Goal: Communication & Community: Answer question/provide support

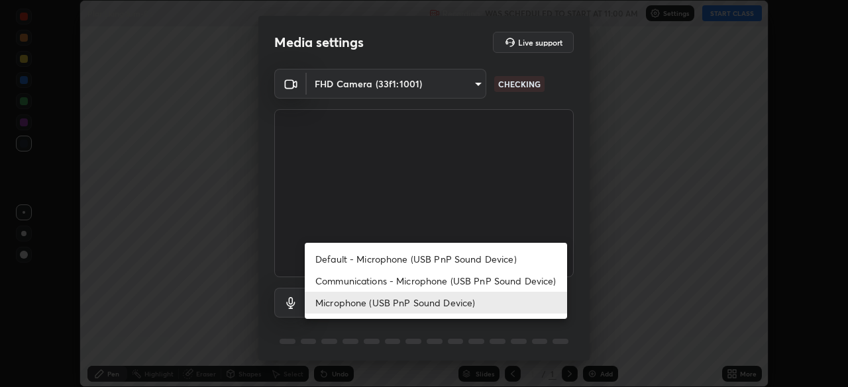
scroll to position [387, 848]
click at [448, 280] on li "Communications - Microphone (USB PnP Sound Device)" at bounding box center [436, 281] width 262 height 22
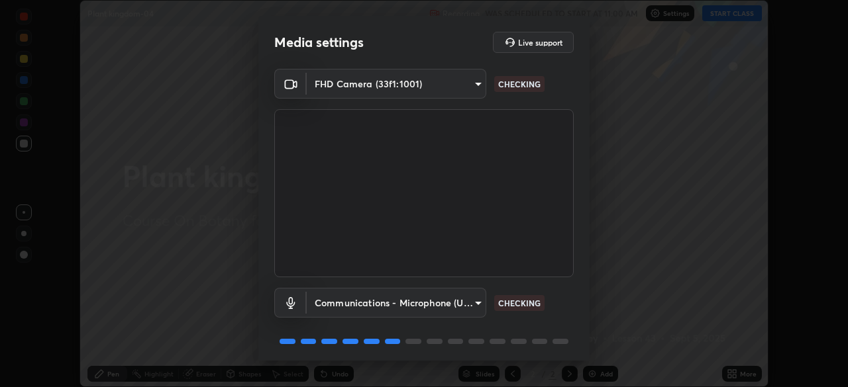
click at [438, 302] on body "Erase all Plant kingdom-04 Recording WAS SCHEDULED TO START AT 11:00 AM Setting…" at bounding box center [424, 193] width 848 height 387
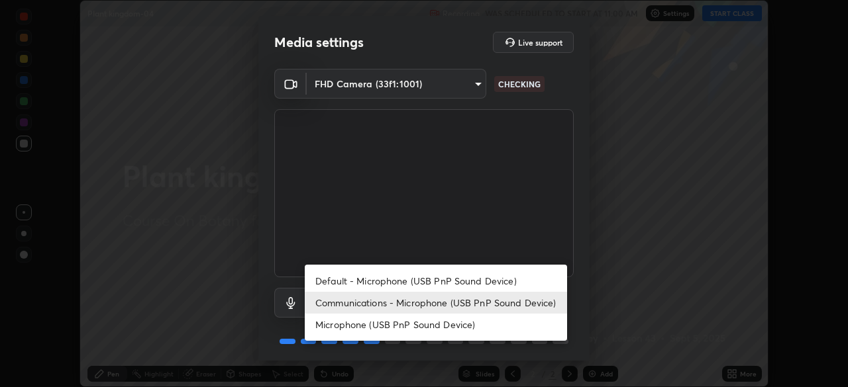
click at [462, 324] on li "Microphone (USB PnP Sound Device)" at bounding box center [436, 325] width 262 height 22
type input "b93cbfc37ea663615e2a2758e13d6489b429ad874a2ce90456402bbb4f5a5e7c"
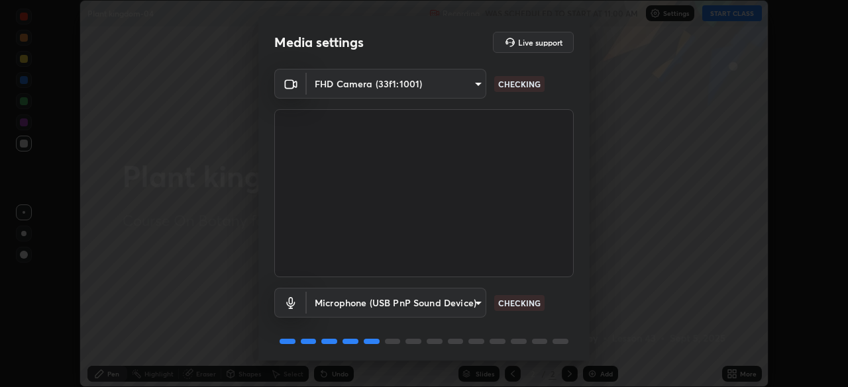
scroll to position [47, 0]
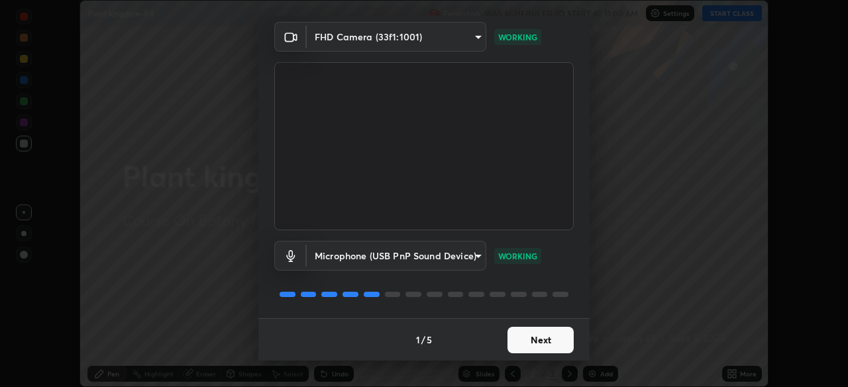
click at [534, 340] on button "Next" at bounding box center [540, 340] width 66 height 26
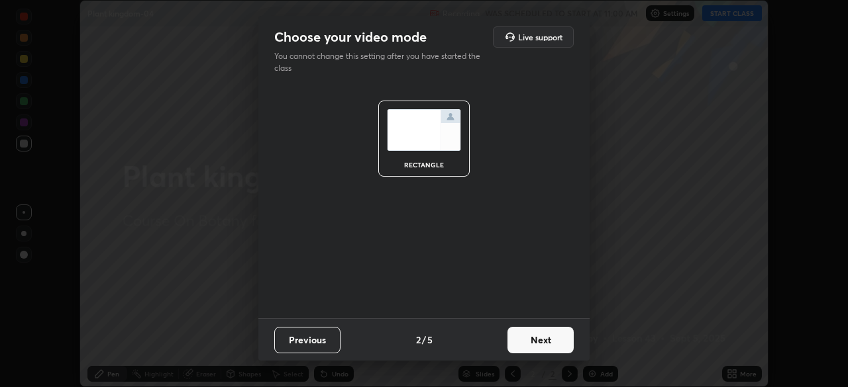
scroll to position [0, 0]
click at [540, 338] on button "Next" at bounding box center [540, 340] width 66 height 26
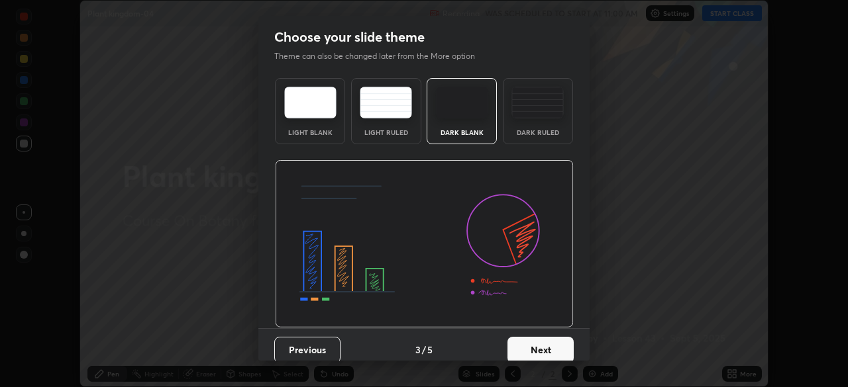
click at [548, 339] on button "Next" at bounding box center [540, 350] width 66 height 26
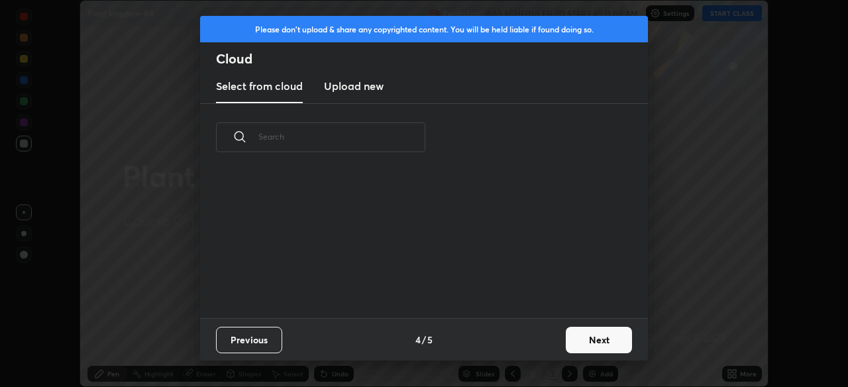
click at [568, 344] on button "Next" at bounding box center [599, 340] width 66 height 26
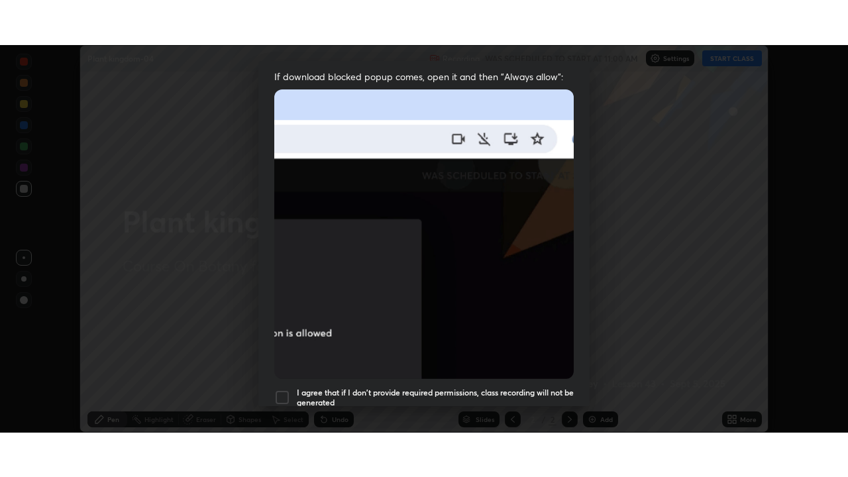
scroll to position [317, 0]
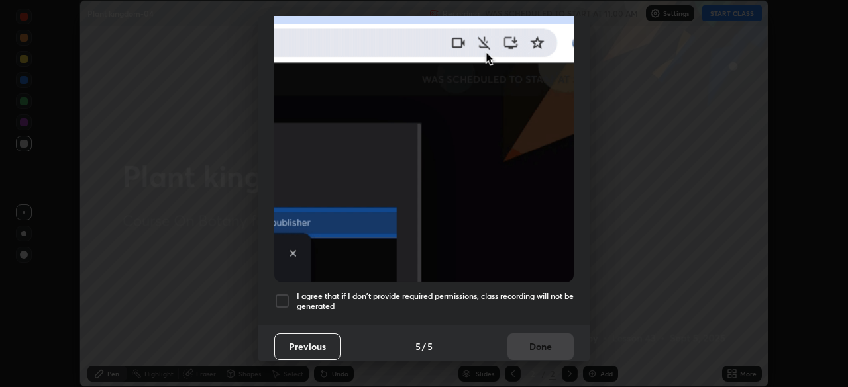
click at [486, 292] on h5 "I agree that if I don't provide required permissions, class recording will not …" at bounding box center [435, 301] width 277 height 21
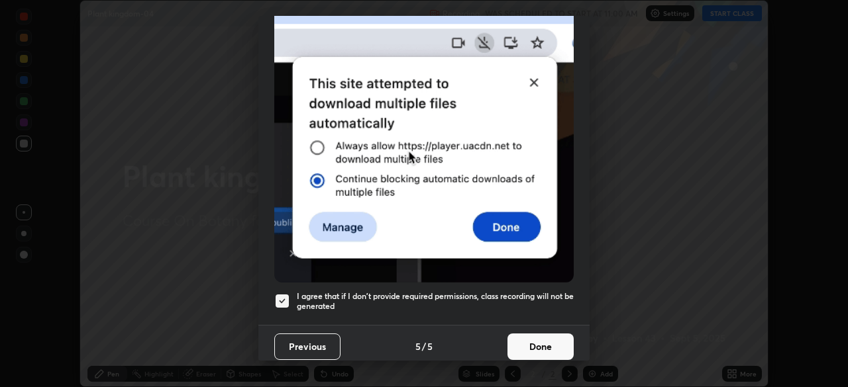
click at [529, 336] on button "Done" at bounding box center [540, 347] width 66 height 26
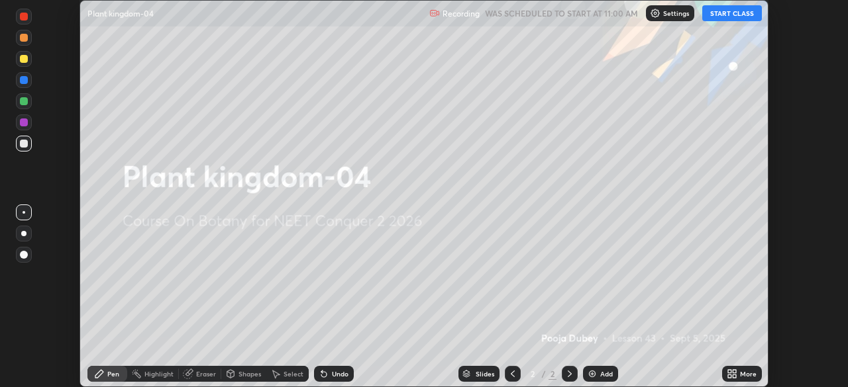
click at [729, 372] on icon at bounding box center [729, 371] width 3 height 3
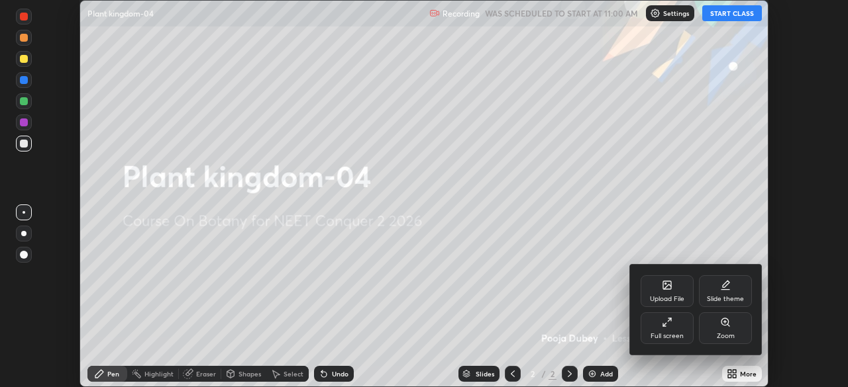
click at [676, 323] on div "Full screen" at bounding box center [666, 329] width 53 height 32
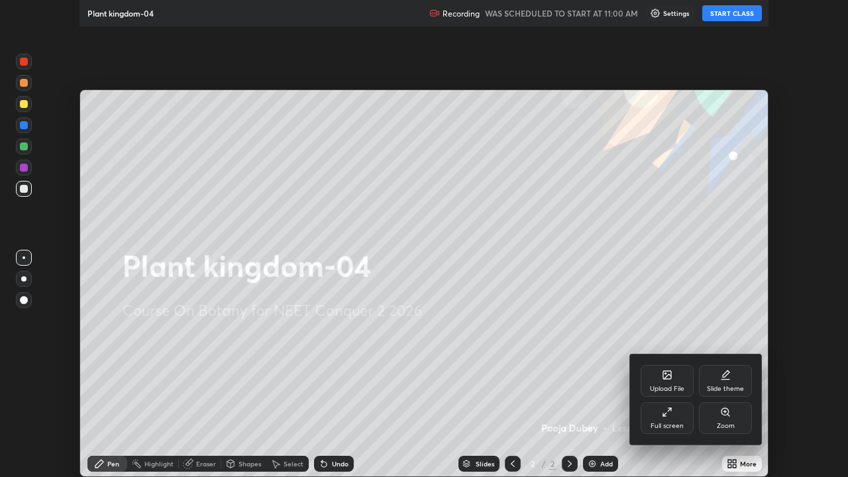
scroll to position [477, 848]
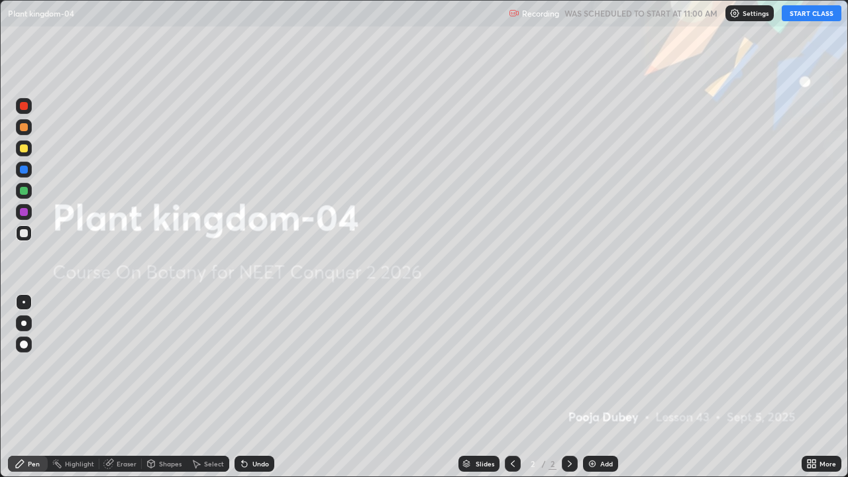
click at [803, 17] on button "START CLASS" at bounding box center [811, 13] width 60 height 16
click at [819, 387] on div "More" at bounding box center [821, 464] width 40 height 16
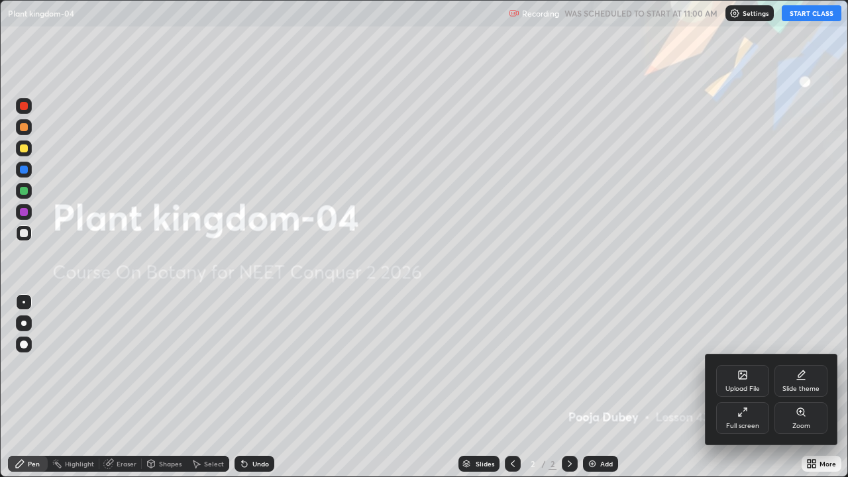
click at [747, 382] on div "Upload File" at bounding box center [742, 381] width 53 height 32
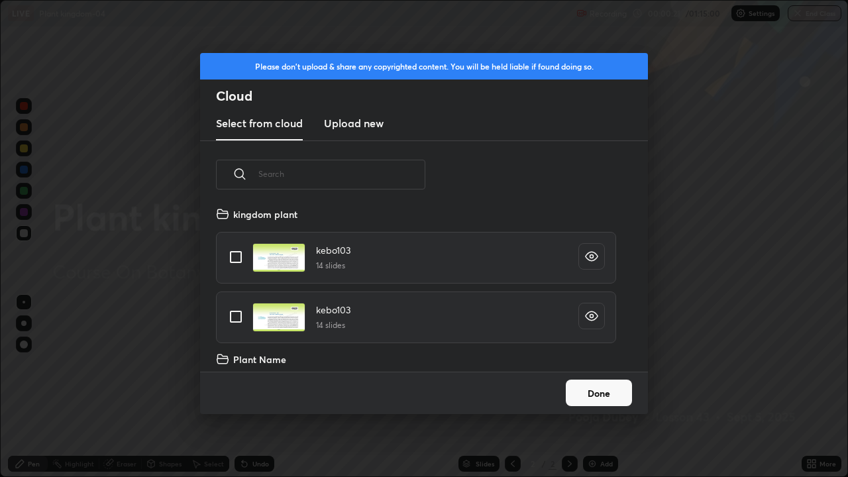
scroll to position [4349, 0]
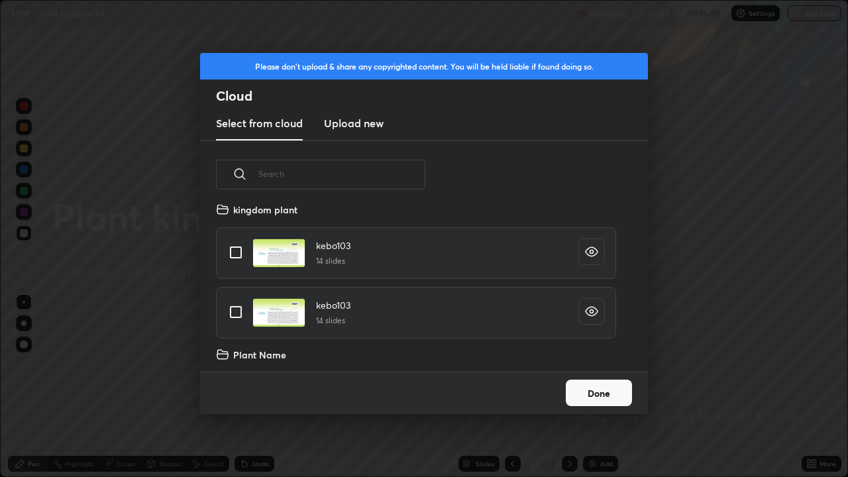
click at [240, 313] on input "grid" at bounding box center [236, 312] width 28 height 28
checkbox input "true"
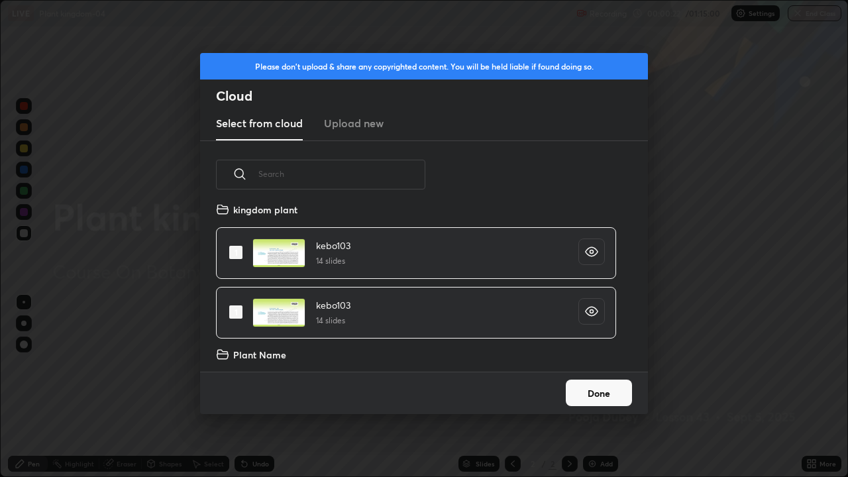
click at [605, 387] on button "Done" at bounding box center [599, 392] width 66 height 26
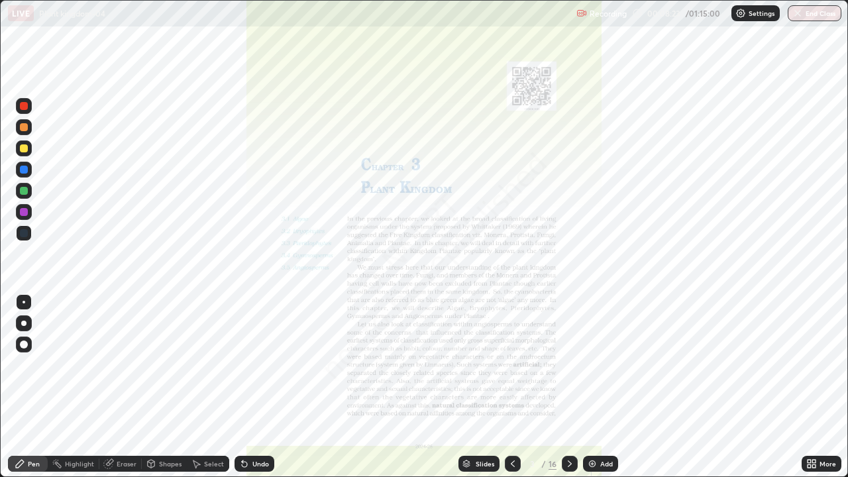
click at [485, 387] on div "Slides" at bounding box center [485, 463] width 19 height 7
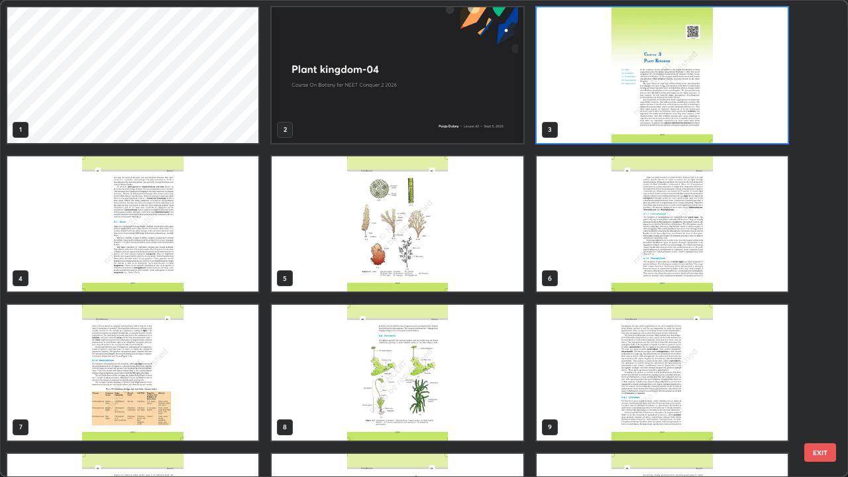
scroll to position [472, 840]
click at [482, 108] on img "grid" at bounding box center [397, 75] width 251 height 136
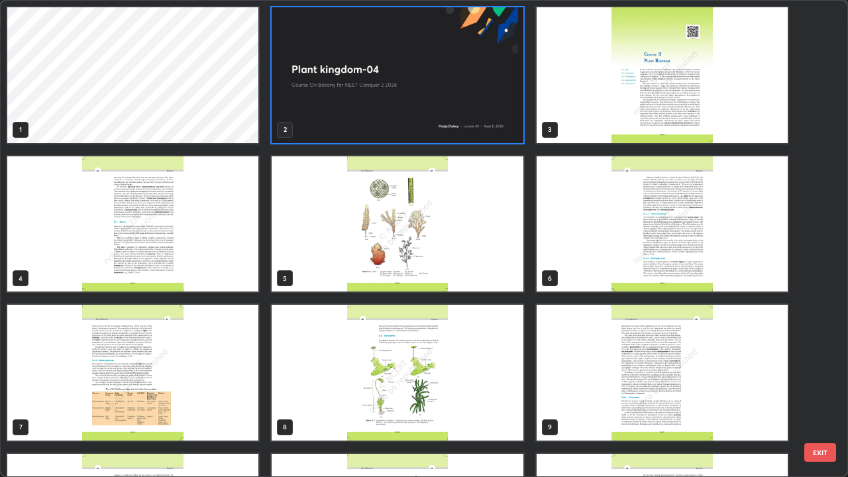
click at [480, 107] on img "grid" at bounding box center [397, 75] width 251 height 136
click at [481, 113] on img "grid" at bounding box center [397, 75] width 251 height 136
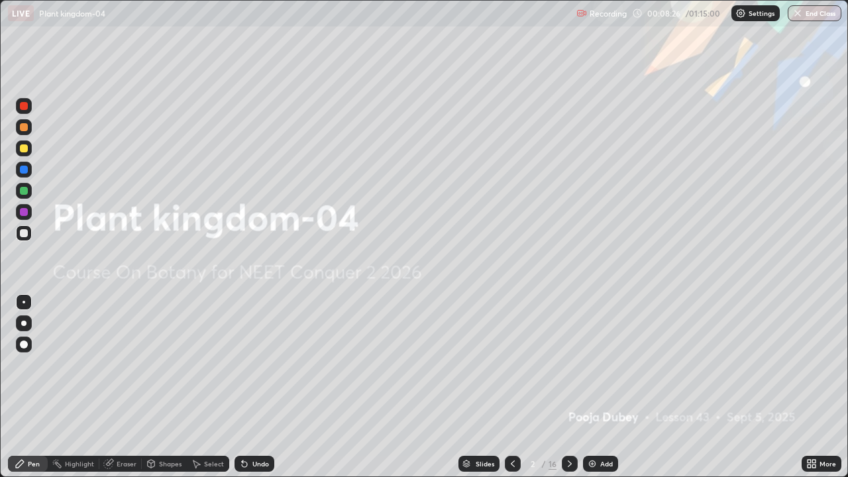
click at [483, 117] on img "grid" at bounding box center [397, 75] width 251 height 136
click at [594, 387] on img at bounding box center [592, 463] width 11 height 11
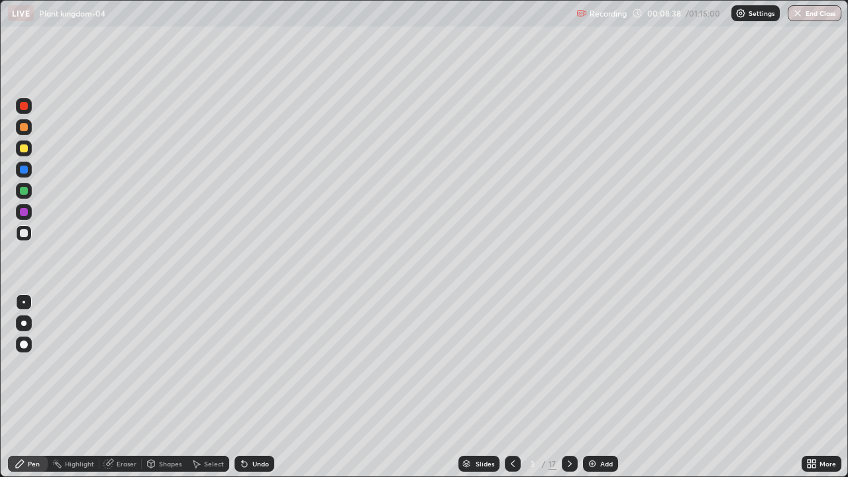
click at [26, 190] on div at bounding box center [24, 191] width 8 height 8
click at [23, 322] on div at bounding box center [23, 323] width 5 height 5
click at [27, 233] on div at bounding box center [24, 233] width 8 height 8
click at [26, 194] on div at bounding box center [24, 191] width 16 height 16
click at [23, 151] on div at bounding box center [24, 148] width 8 height 8
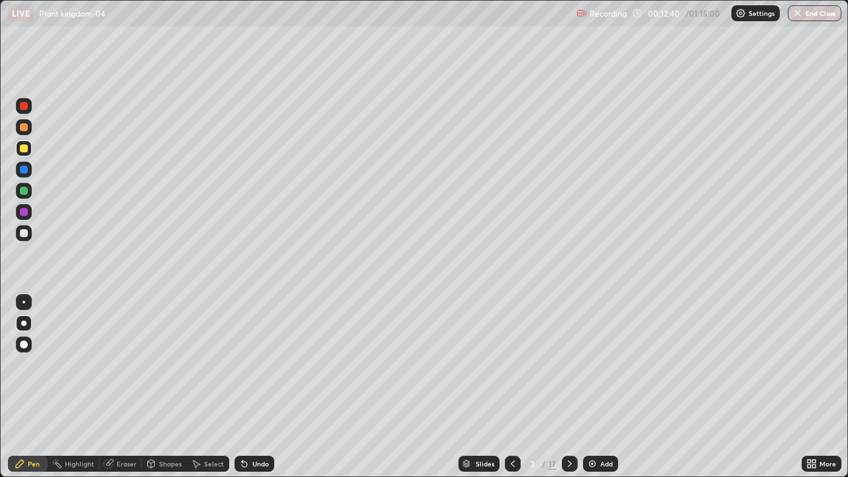
click at [23, 108] on div at bounding box center [24, 106] width 8 height 8
click at [252, 387] on div "Undo" at bounding box center [260, 463] width 17 height 7
click at [23, 154] on div at bounding box center [24, 148] width 16 height 16
click at [27, 234] on div at bounding box center [24, 233] width 8 height 8
click at [28, 112] on div at bounding box center [24, 106] width 16 height 16
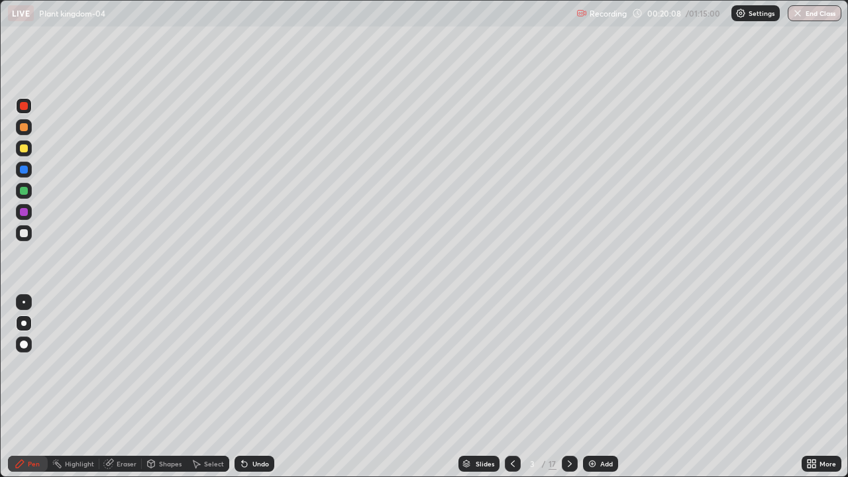
click at [25, 193] on div at bounding box center [24, 191] width 8 height 8
click at [24, 213] on div at bounding box center [24, 212] width 8 height 8
click at [603, 387] on div "Add" at bounding box center [600, 464] width 35 height 16
click at [25, 234] on div at bounding box center [24, 233] width 8 height 8
click at [606, 387] on div "Add" at bounding box center [606, 463] width 13 height 7
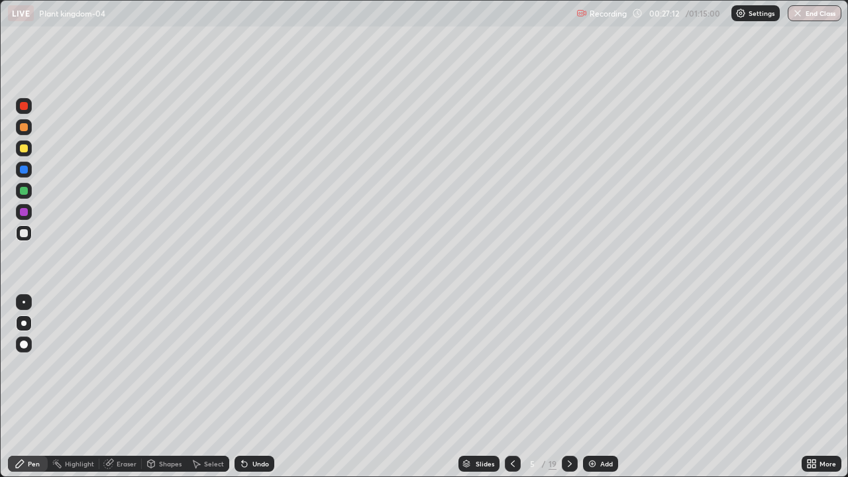
click at [252, 387] on div "Undo" at bounding box center [254, 464] width 40 height 16
click at [126, 387] on div "Eraser" at bounding box center [127, 463] width 20 height 7
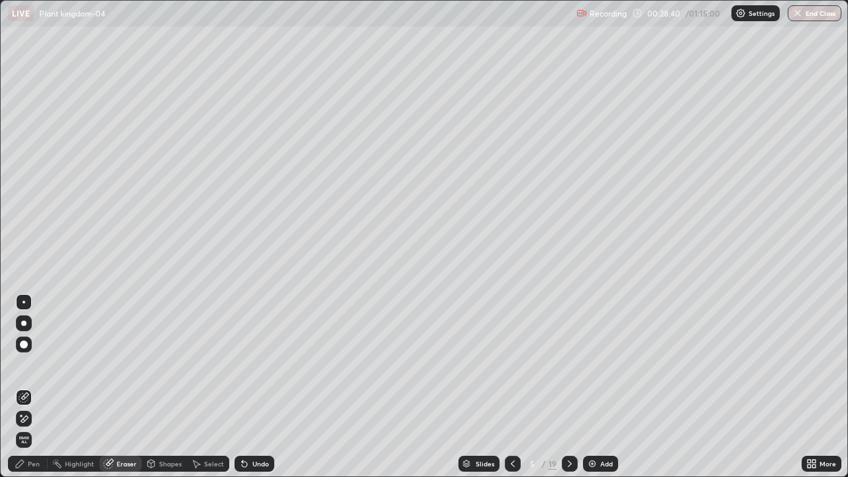
click at [25, 387] on div "Pen" at bounding box center [28, 464] width 40 height 16
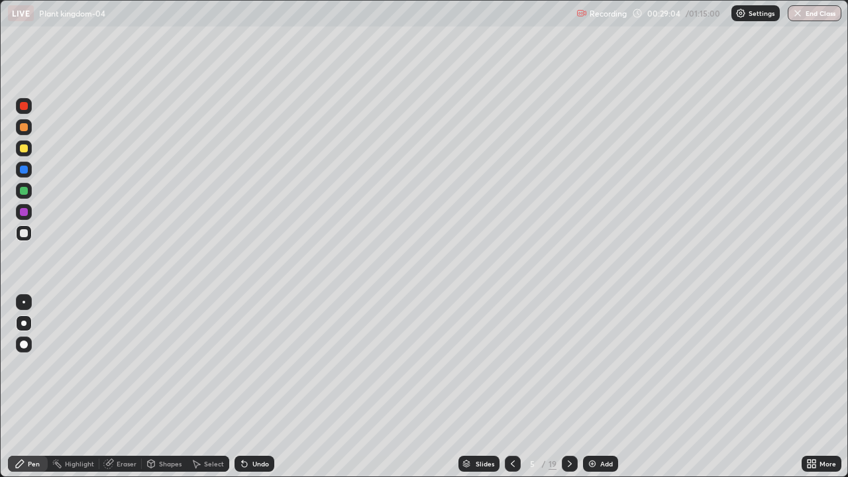
click at [255, 387] on div "Undo" at bounding box center [260, 463] width 17 height 7
click at [568, 387] on icon at bounding box center [570, 463] width 4 height 7
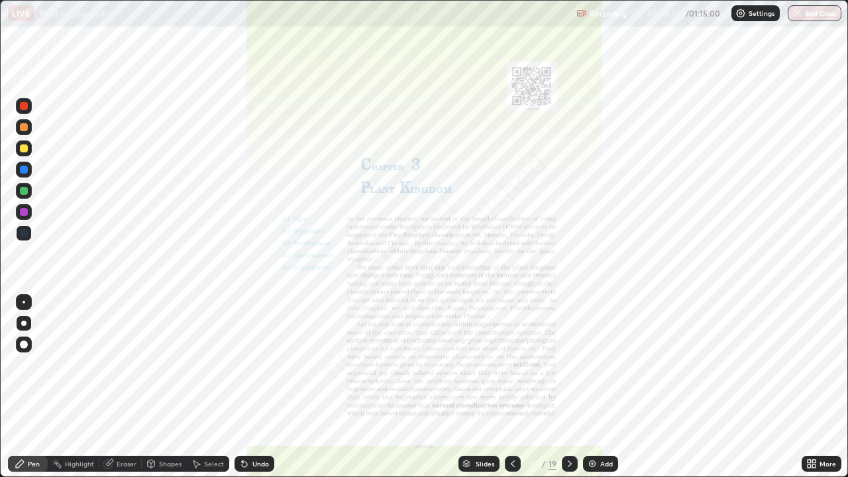
click at [511, 387] on icon at bounding box center [512, 463] width 11 height 11
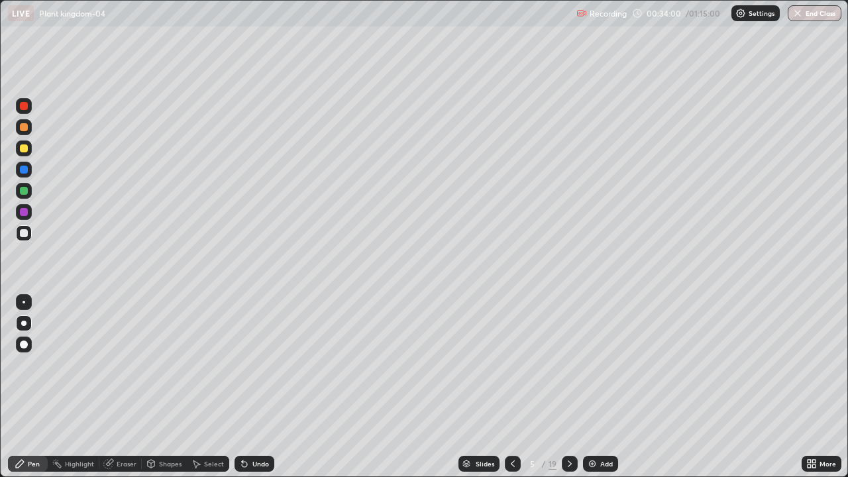
click at [602, 387] on div "Add" at bounding box center [606, 463] width 13 height 7
click at [511, 387] on icon at bounding box center [512, 463] width 11 height 11
click at [608, 387] on div "Add" at bounding box center [607, 463] width 13 height 7
click at [605, 387] on div "Add" at bounding box center [606, 463] width 13 height 7
click at [263, 387] on div "Undo" at bounding box center [260, 463] width 17 height 7
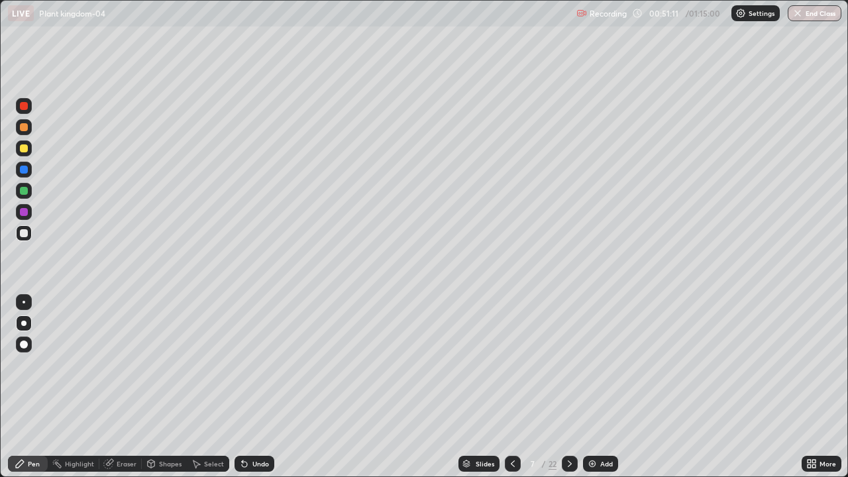
click at [267, 387] on div "Undo" at bounding box center [254, 464] width 40 height 16
click at [279, 387] on div "Slides 7 / 22 Add" at bounding box center [537, 463] width 527 height 26
click at [511, 387] on icon at bounding box center [512, 463] width 11 height 11
click at [516, 387] on icon at bounding box center [512, 463] width 11 height 11
click at [809, 16] on button "End Class" at bounding box center [814, 13] width 54 height 16
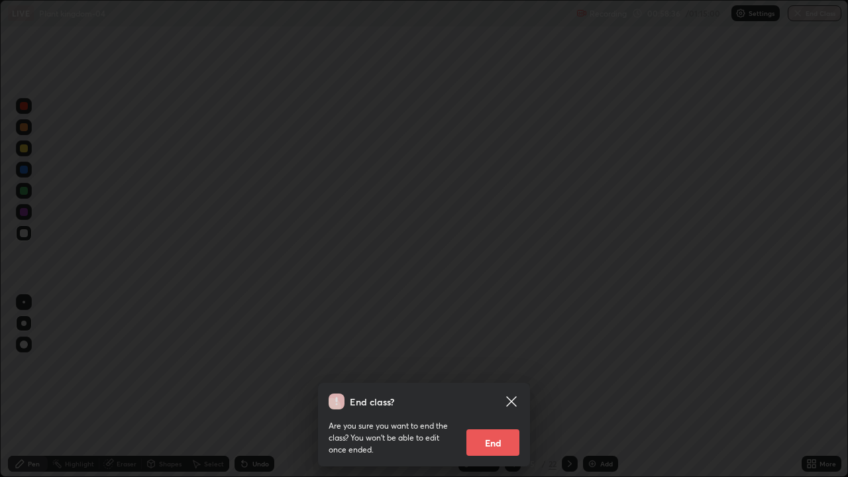
click at [501, 387] on button "End" at bounding box center [492, 442] width 53 height 26
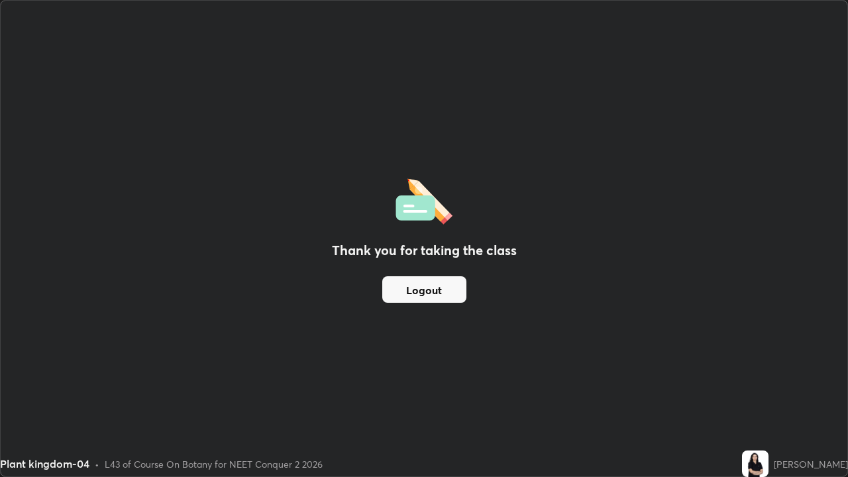
click at [445, 289] on button "Logout" at bounding box center [424, 289] width 84 height 26
